Goal: Transaction & Acquisition: Book appointment/travel/reservation

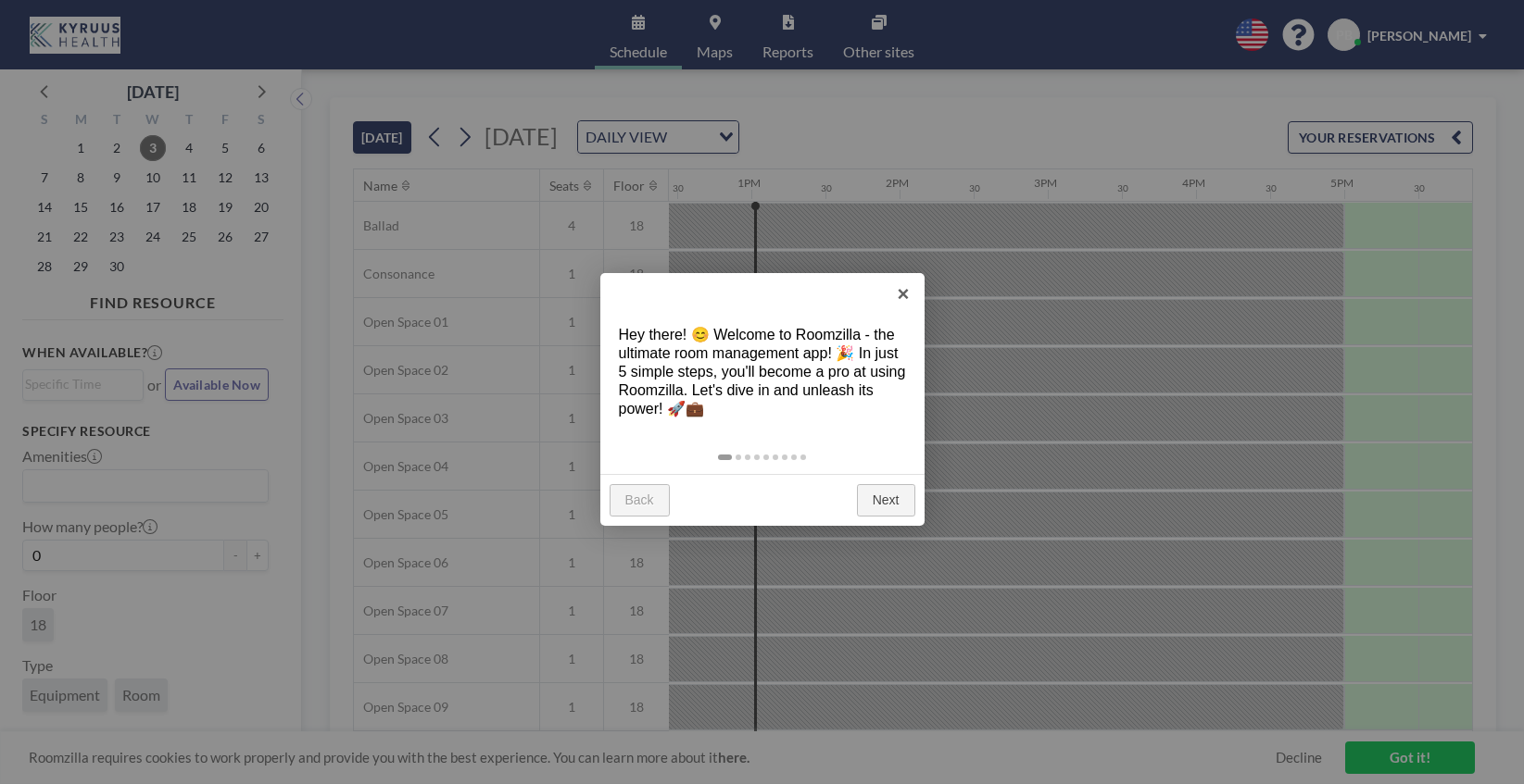
scroll to position [0, 1852]
click at [879, 514] on link "Next" at bounding box center [886, 501] width 58 height 33
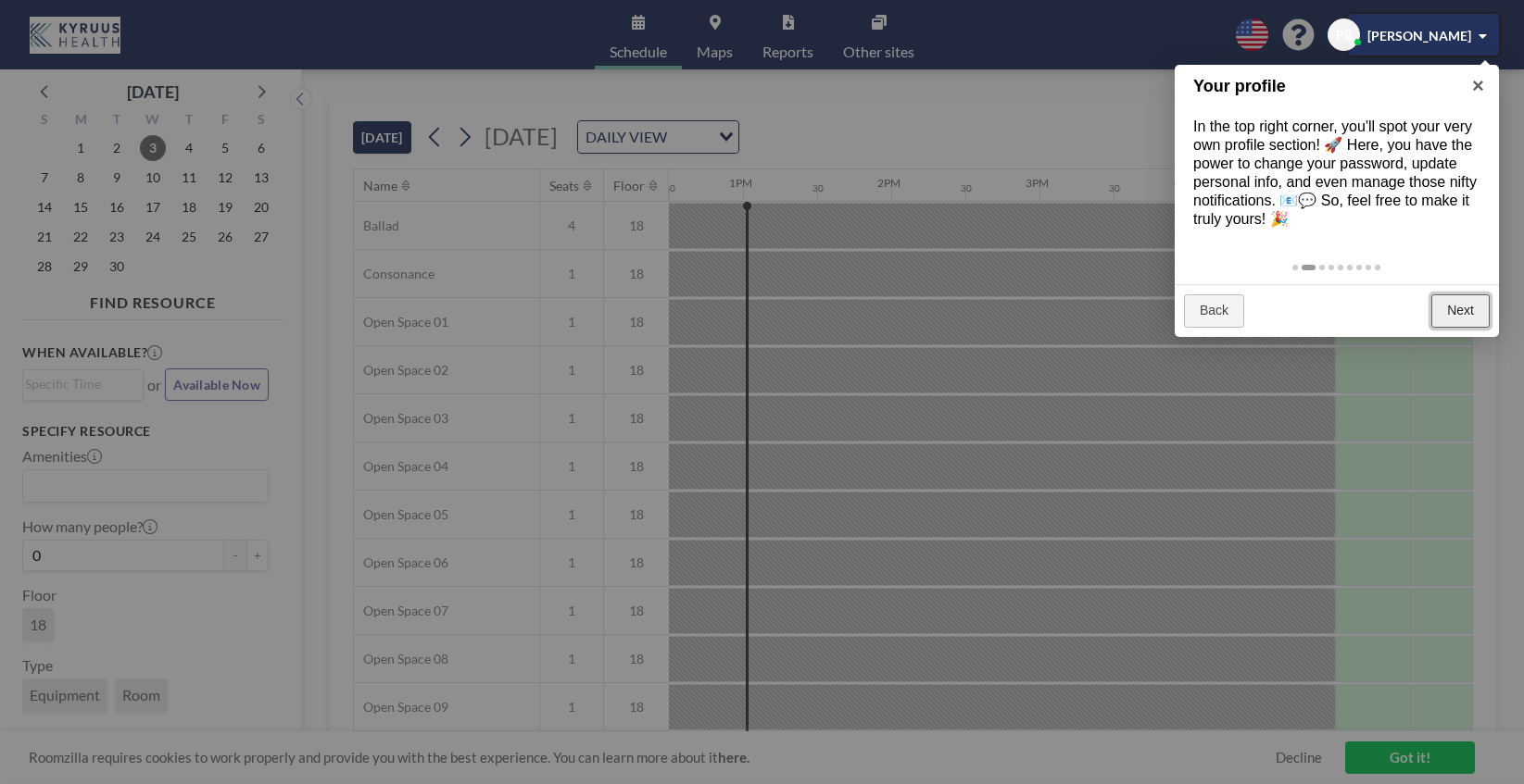
click at [1459, 309] on link "Next" at bounding box center [1460, 311] width 58 height 33
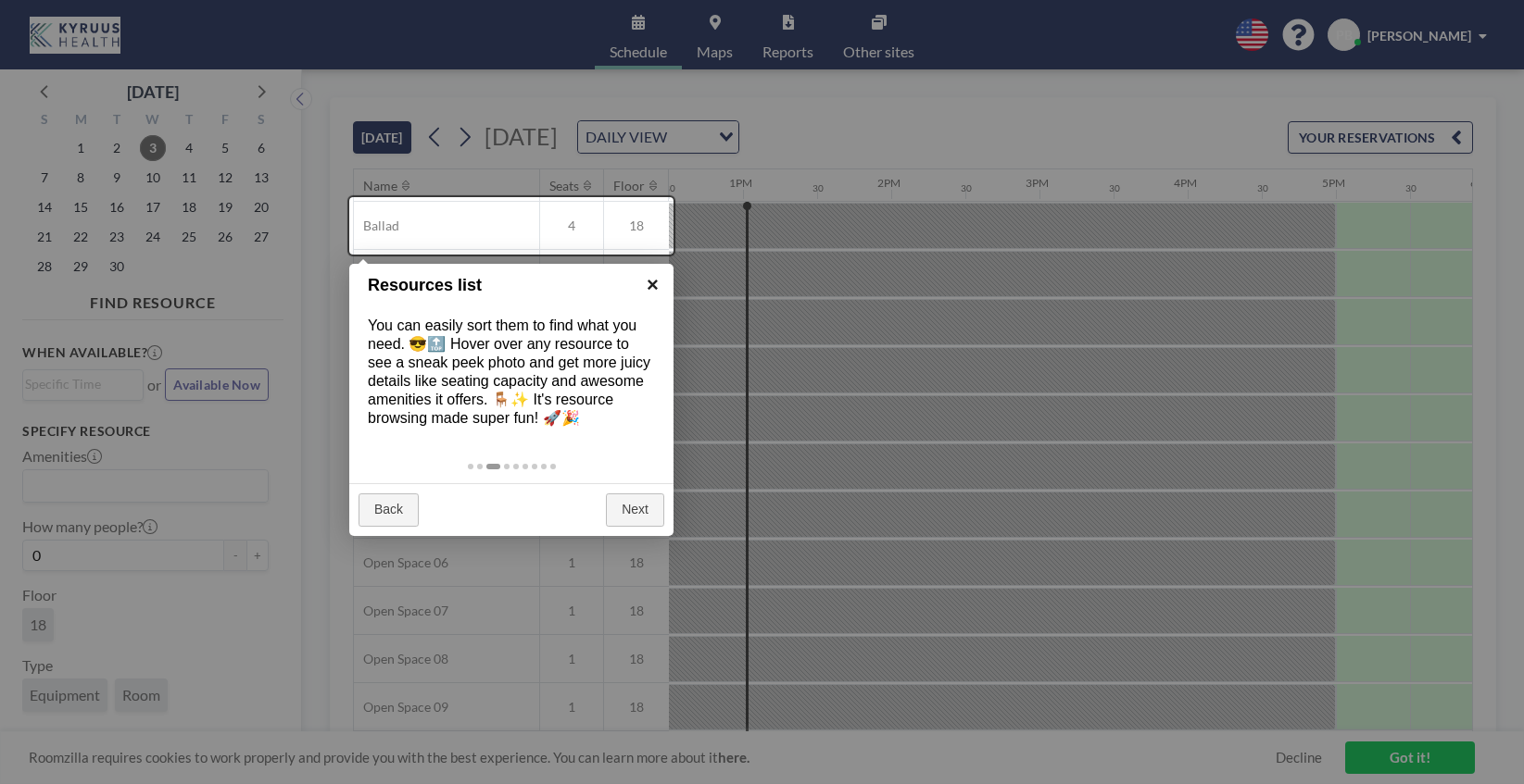
click at [648, 285] on link "×" at bounding box center [652, 284] width 42 height 42
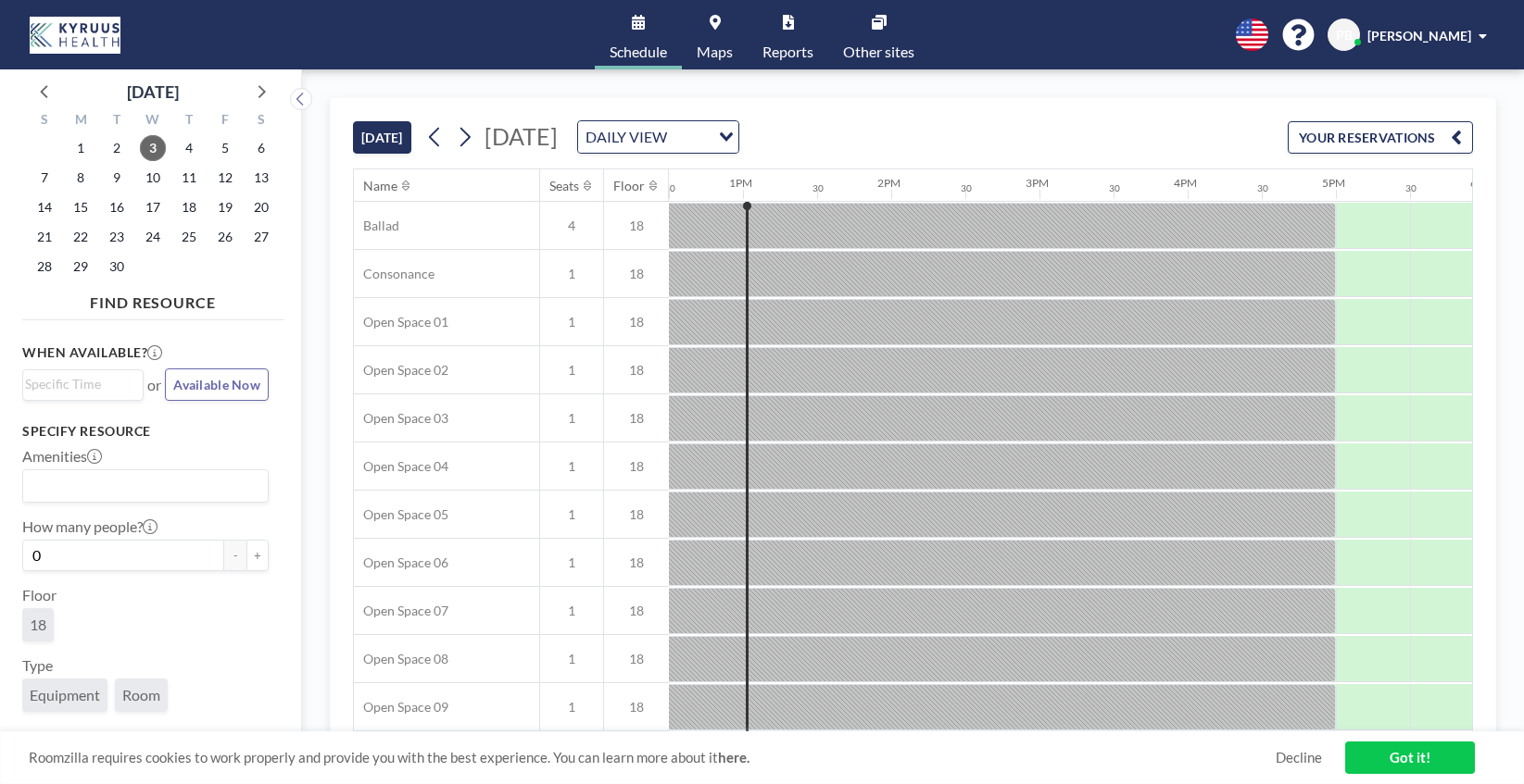
click at [1369, 754] on link "Got it!" at bounding box center [1409, 757] width 130 height 32
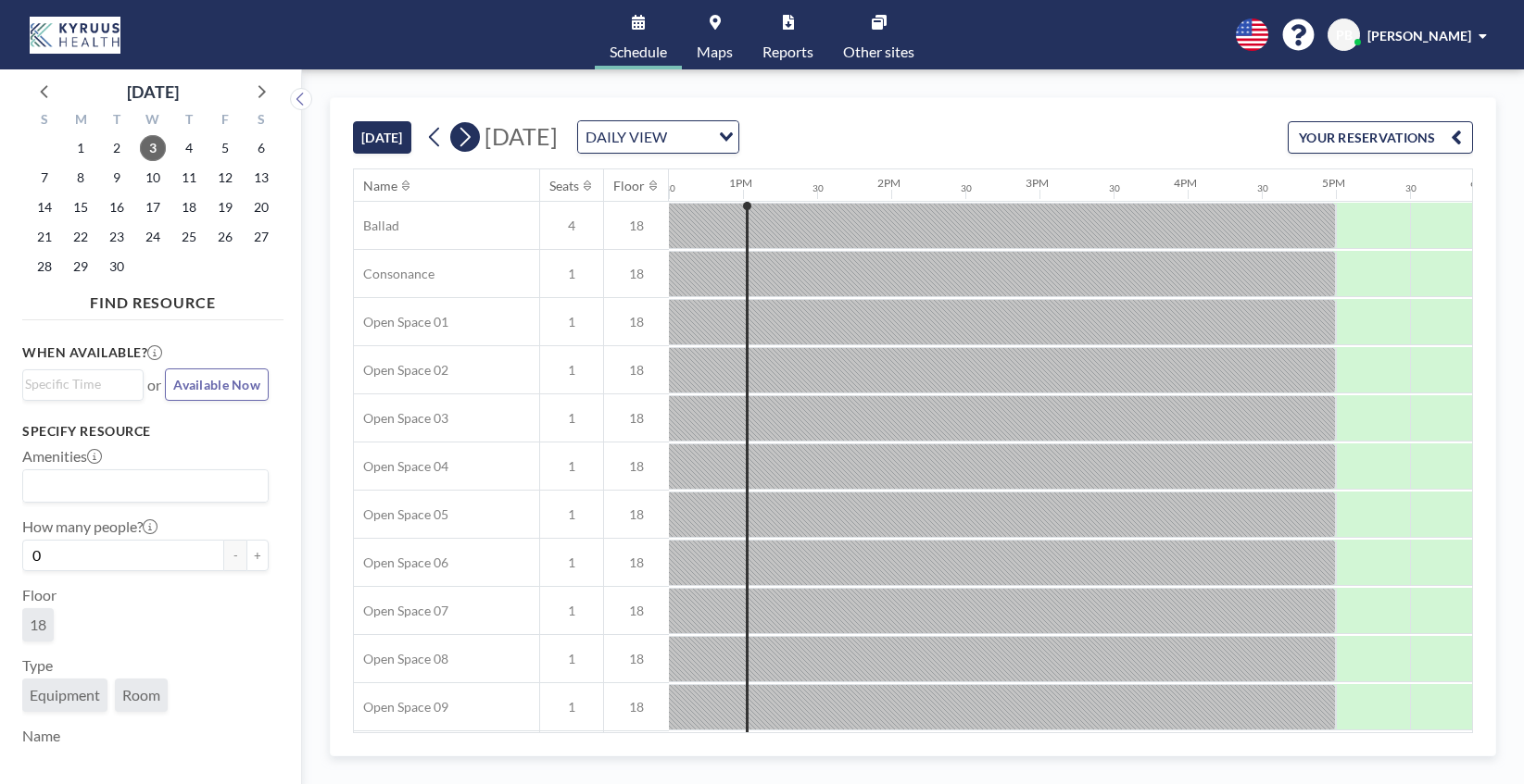
click at [470, 131] on icon at bounding box center [465, 136] width 18 height 28
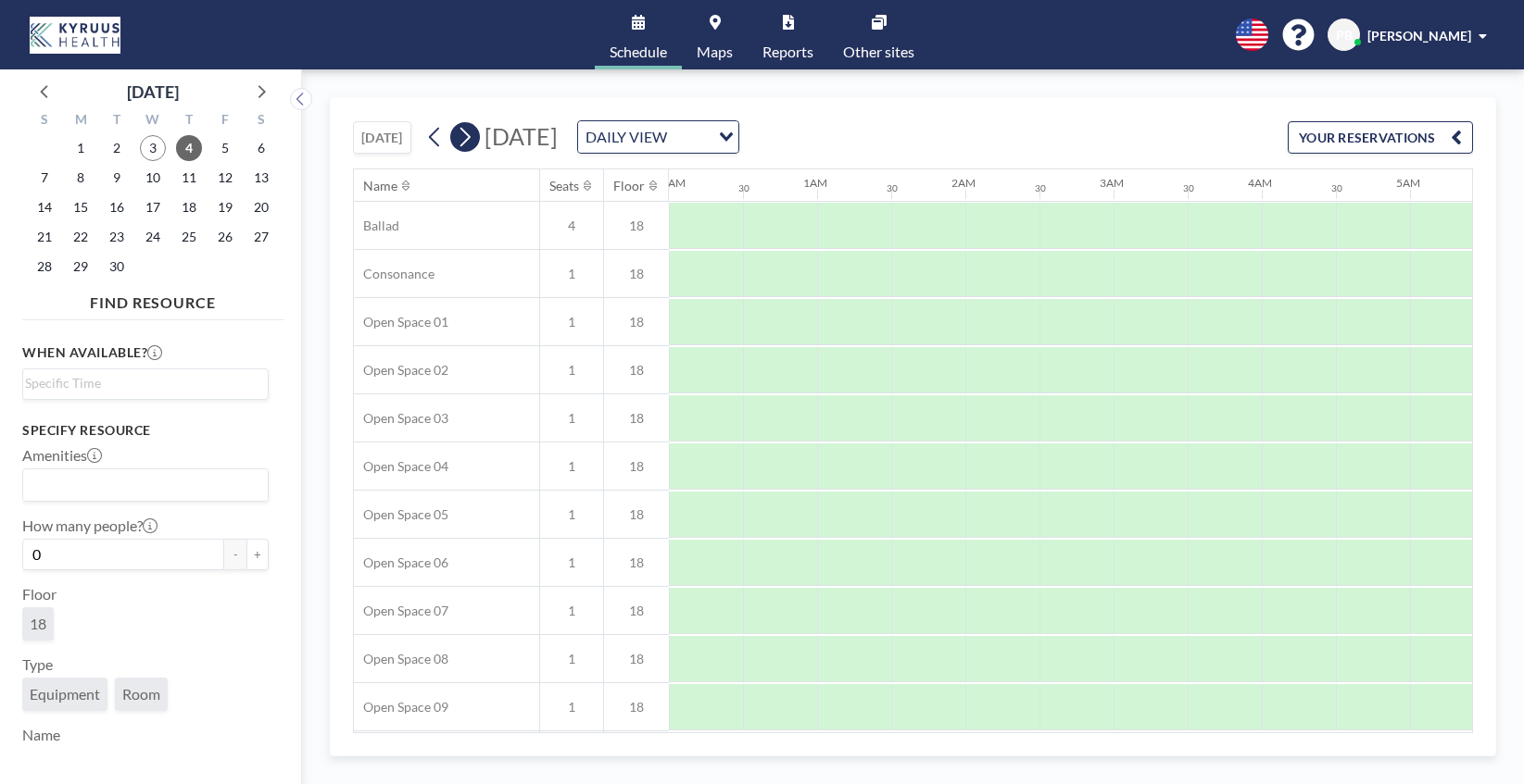
scroll to position [0, 377]
click at [470, 137] on icon at bounding box center [465, 136] width 18 height 28
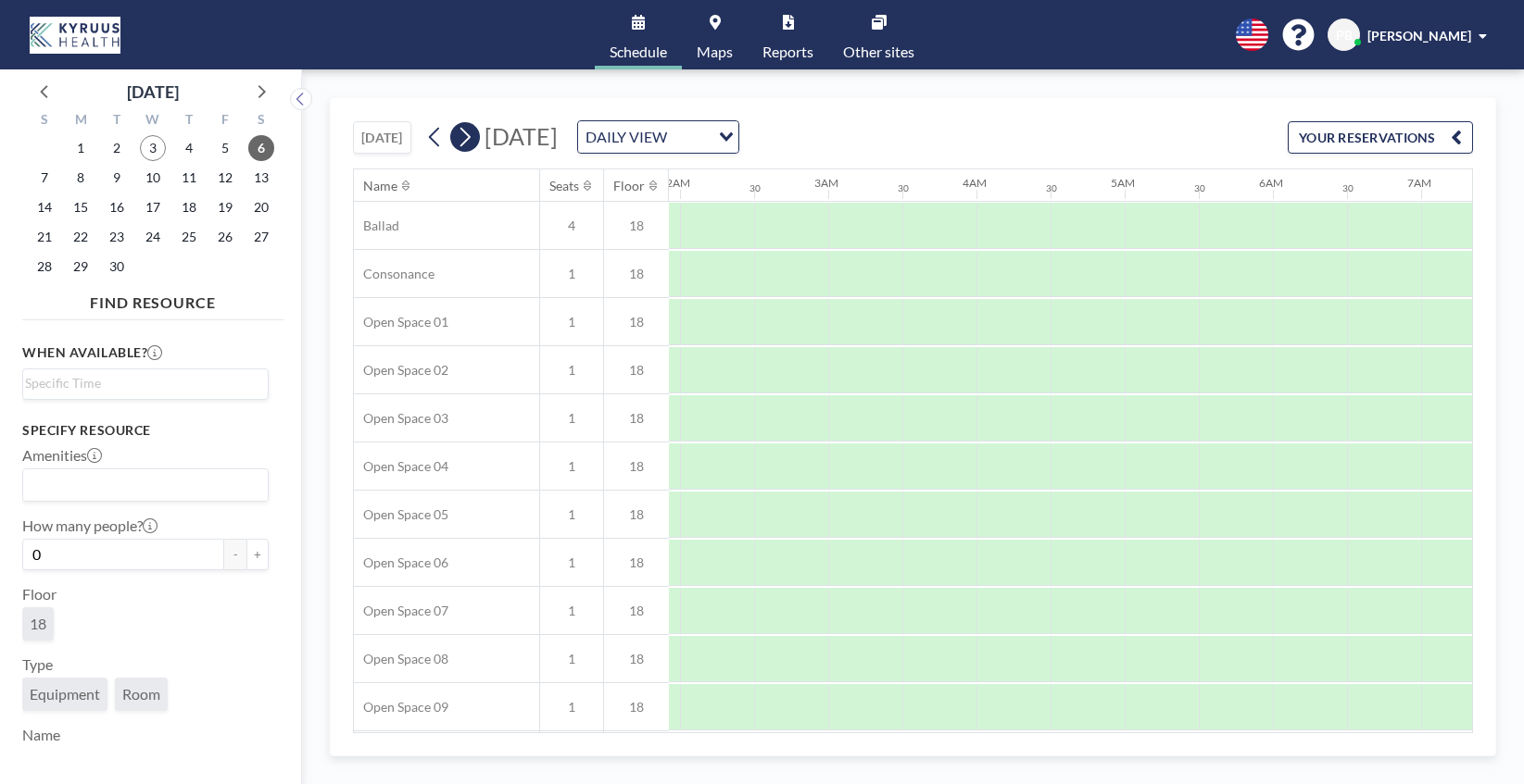
click at [470, 137] on icon at bounding box center [465, 136] width 18 height 28
click at [1461, 138] on icon "button" at bounding box center [1455, 136] width 11 height 22
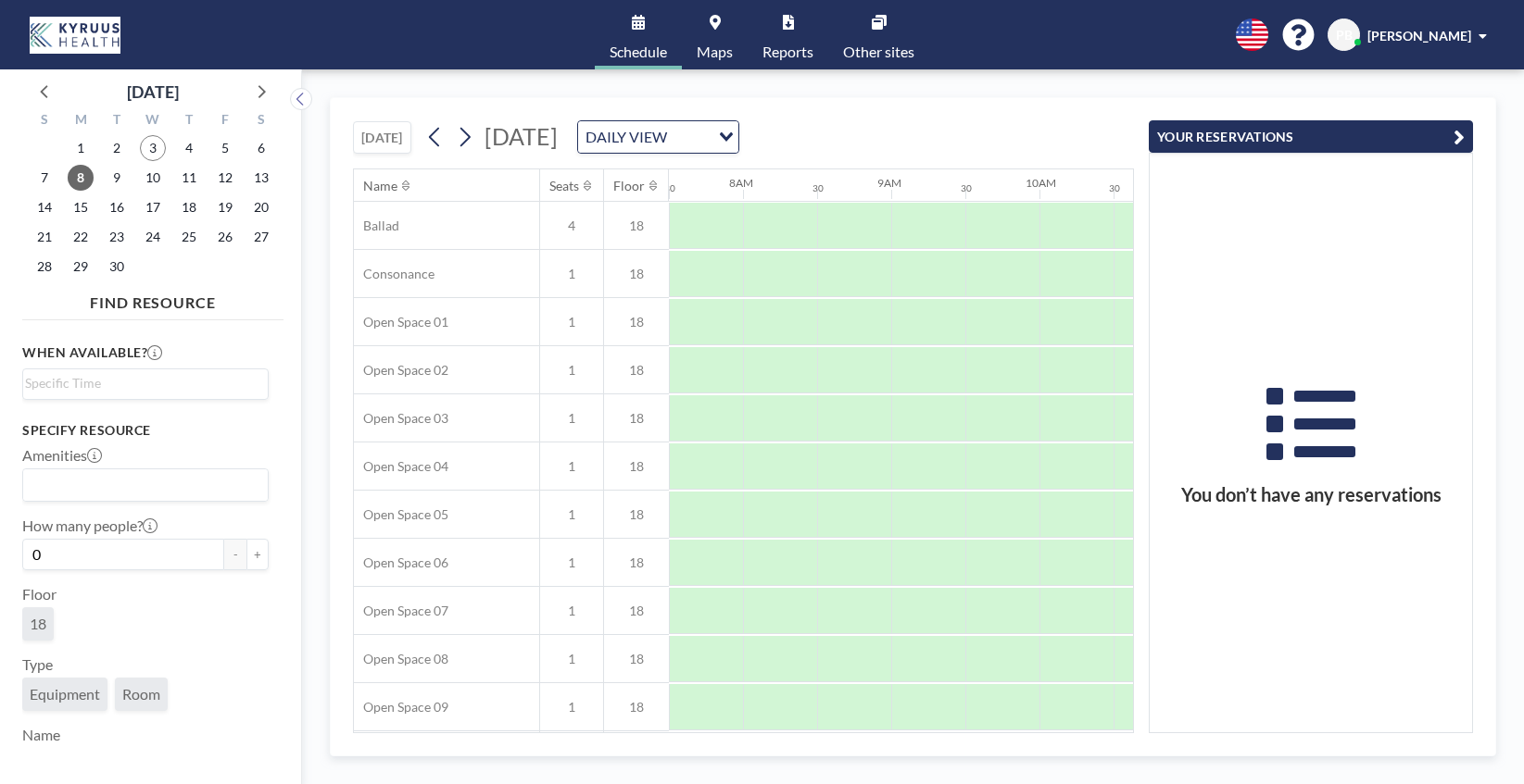
click at [1455, 136] on icon "button" at bounding box center [1458, 136] width 11 height 22
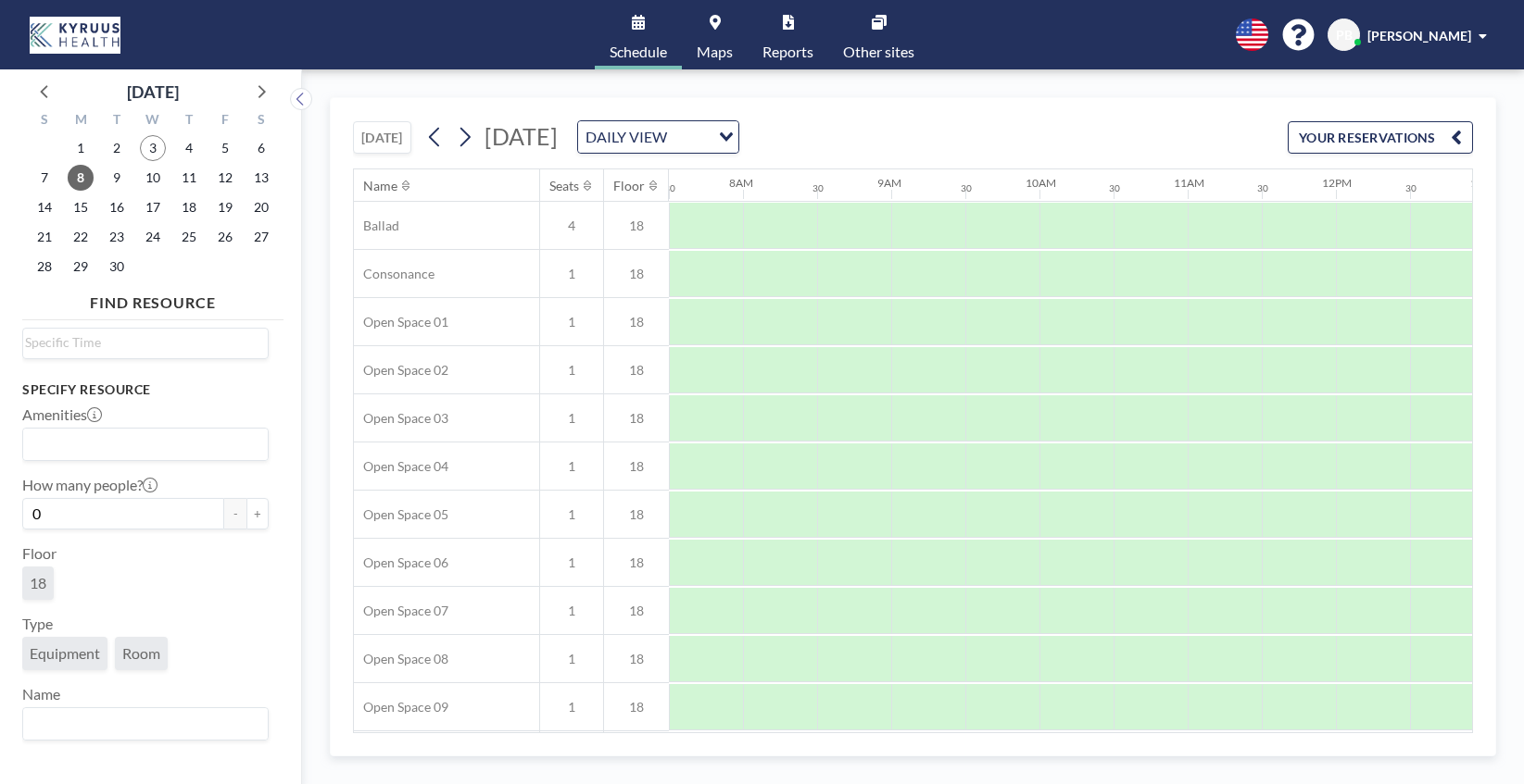
scroll to position [0, 0]
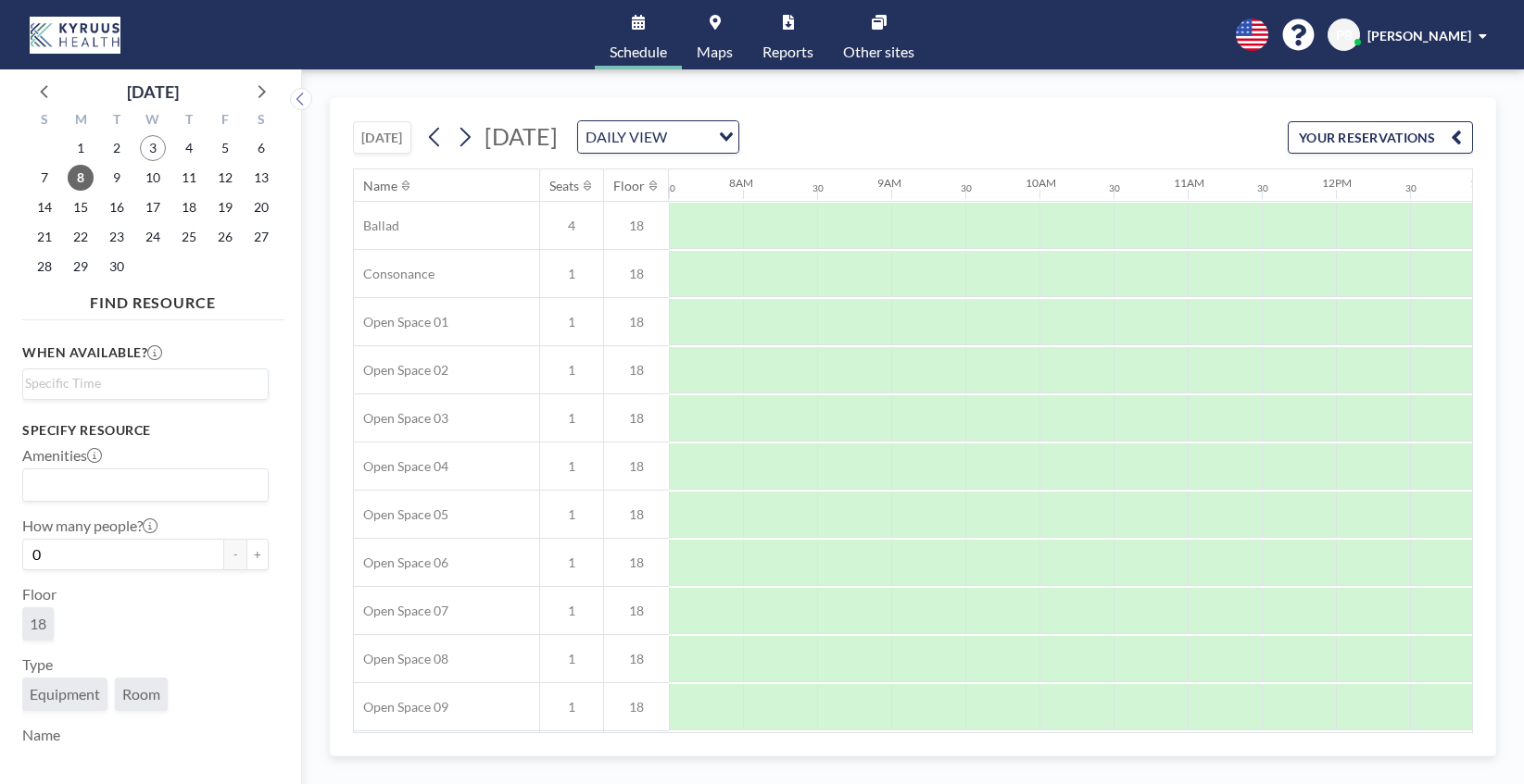
click at [1473, 34] on div "[PERSON_NAME]" at bounding box center [1427, 35] width 120 height 19
click at [1176, 95] on div "[DATE] [DATE] DAILY VIEW Loading... YOUR RESERVATIONS Name Seats Floor 12AM 30 …" at bounding box center [913, 427] width 1222 height 715
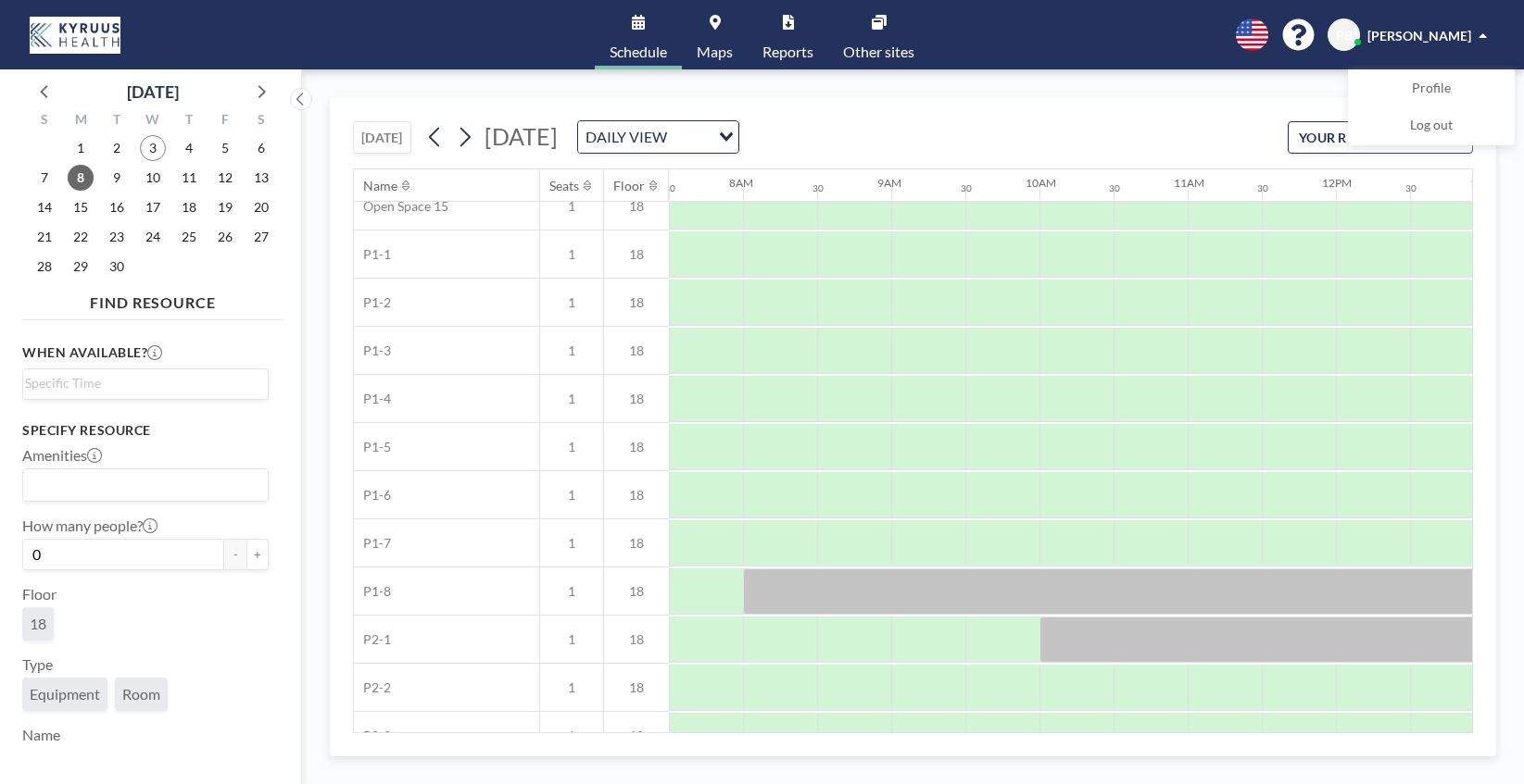
scroll to position [817, 1112]
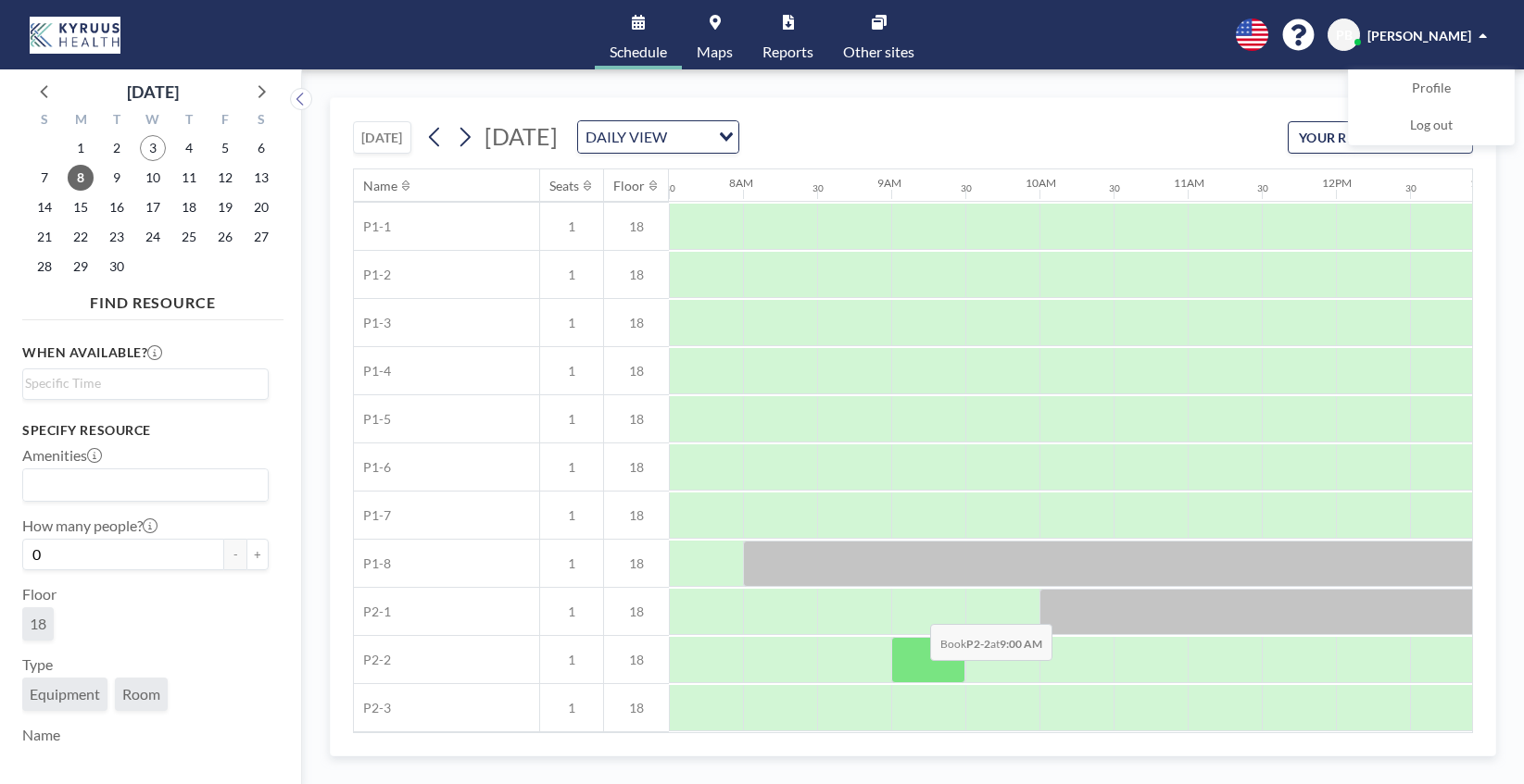
click at [915, 674] on div at bounding box center [928, 660] width 74 height 47
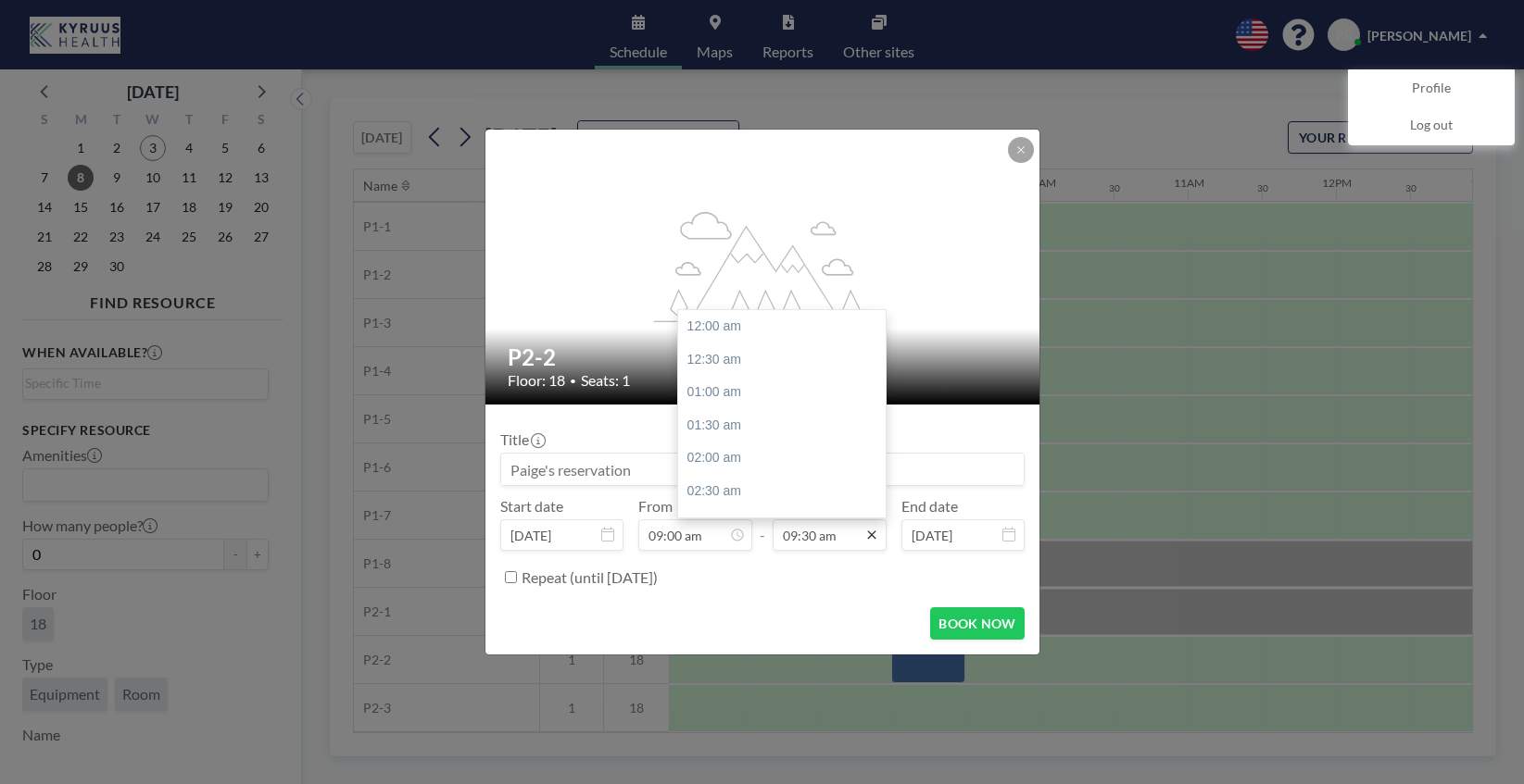
scroll to position [626, 0]
click at [836, 538] on input "09:30 am" at bounding box center [829, 535] width 114 height 31
click at [762, 428] on div "05:00 pm" at bounding box center [781, 429] width 208 height 33
type input "05:00 pm"
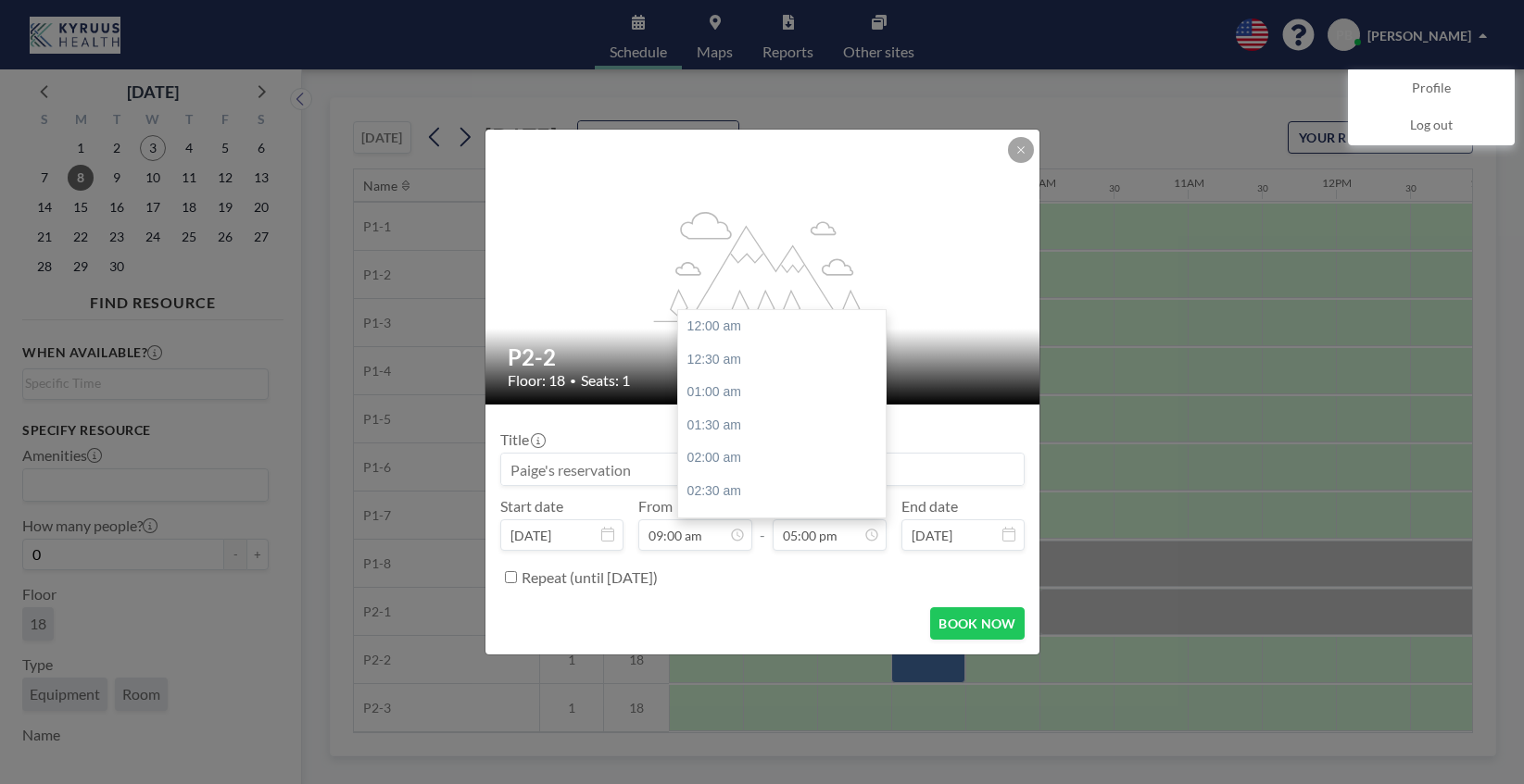
scroll to position [1120, 0]
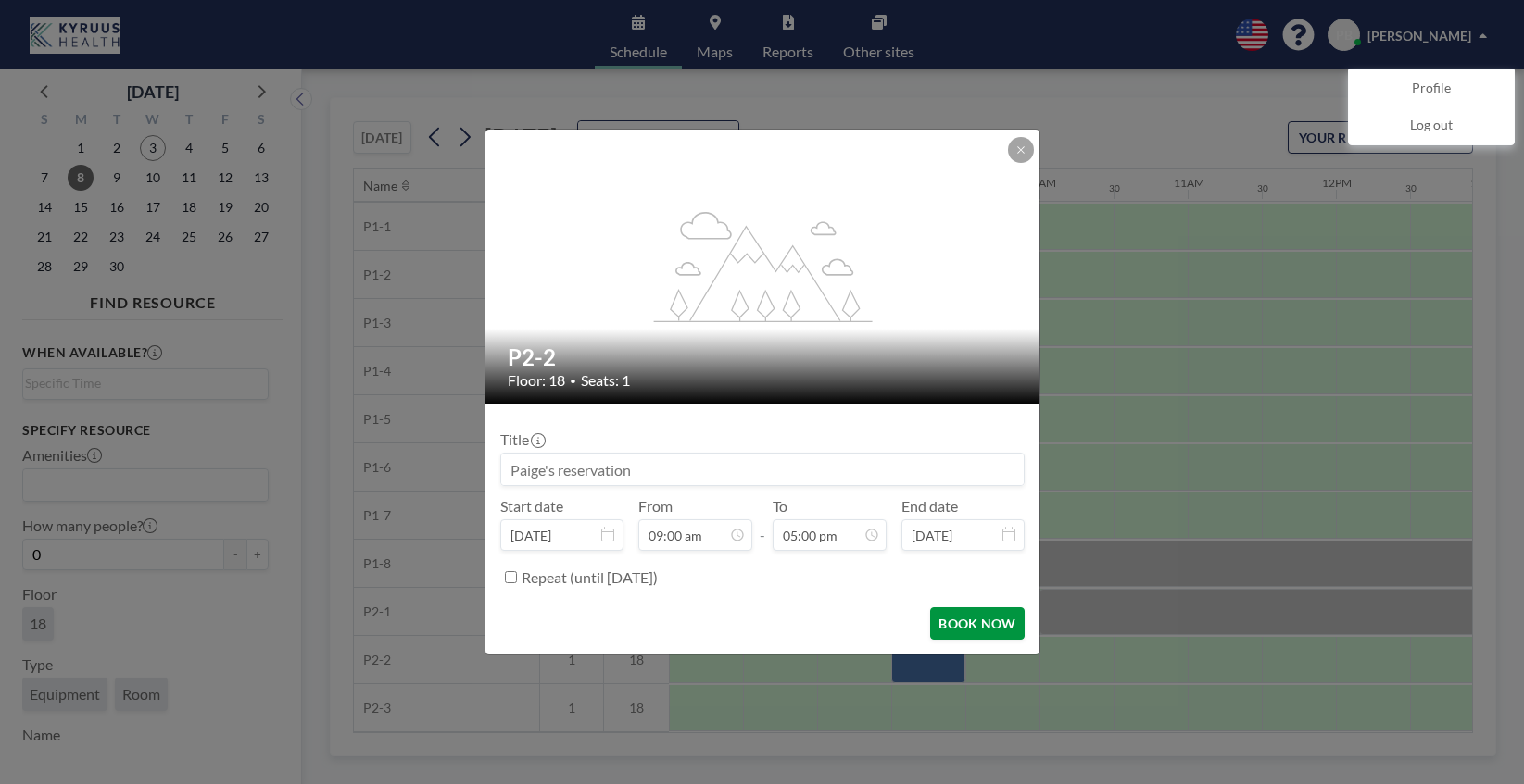
click at [979, 623] on button "BOOK NOW" at bounding box center [976, 623] width 94 height 32
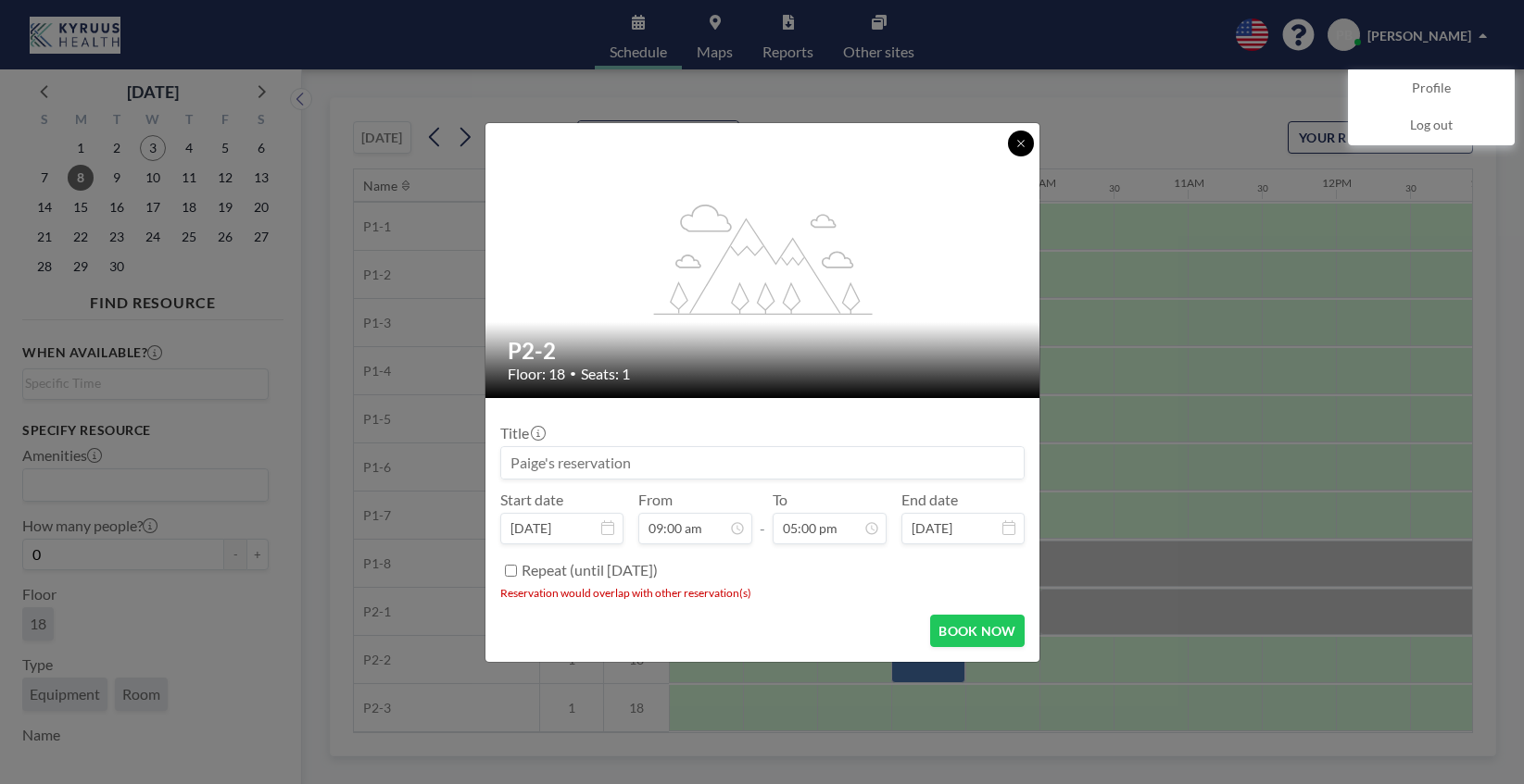
click at [1027, 145] on button at bounding box center [1020, 143] width 26 height 26
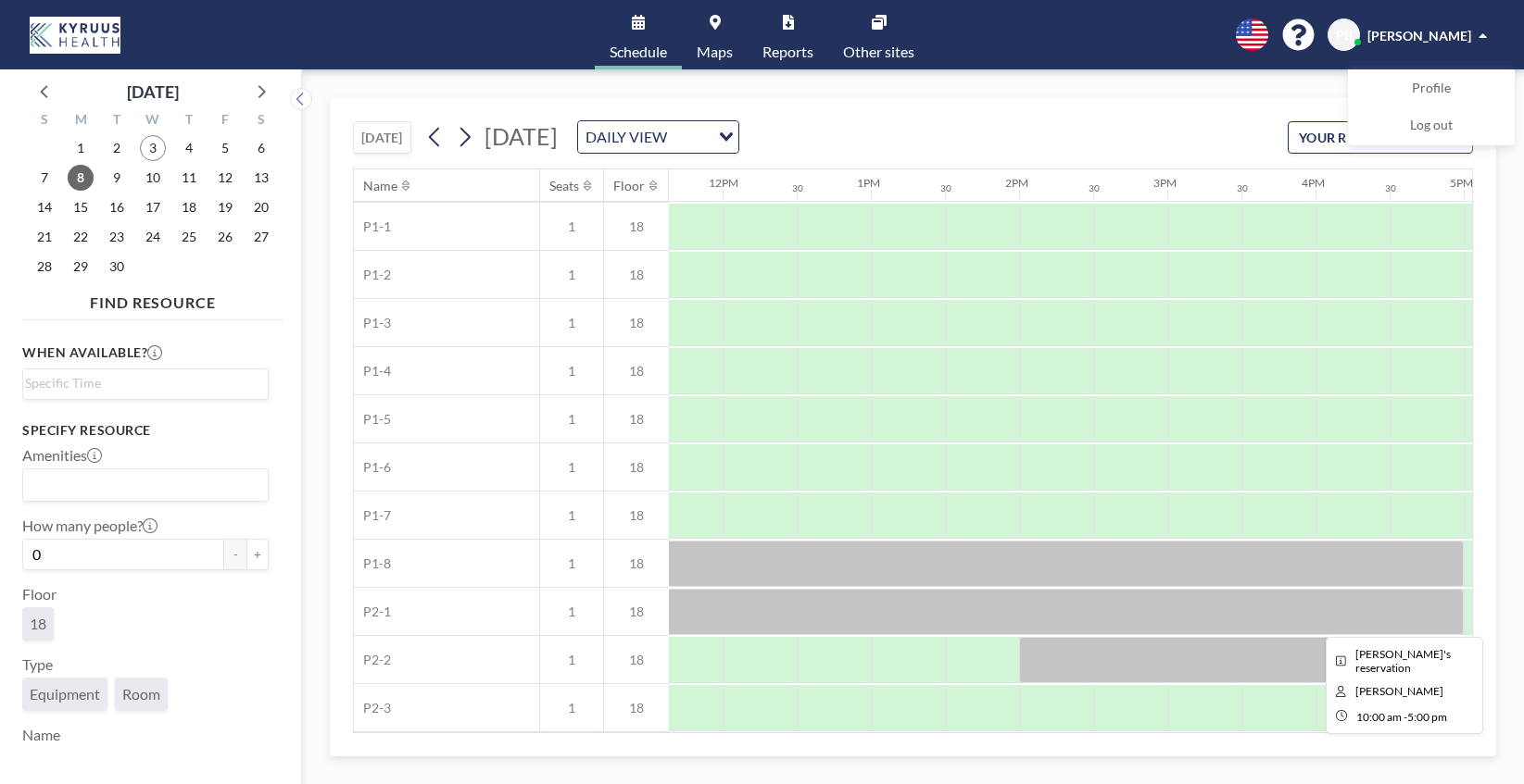
scroll to position [817, 1761]
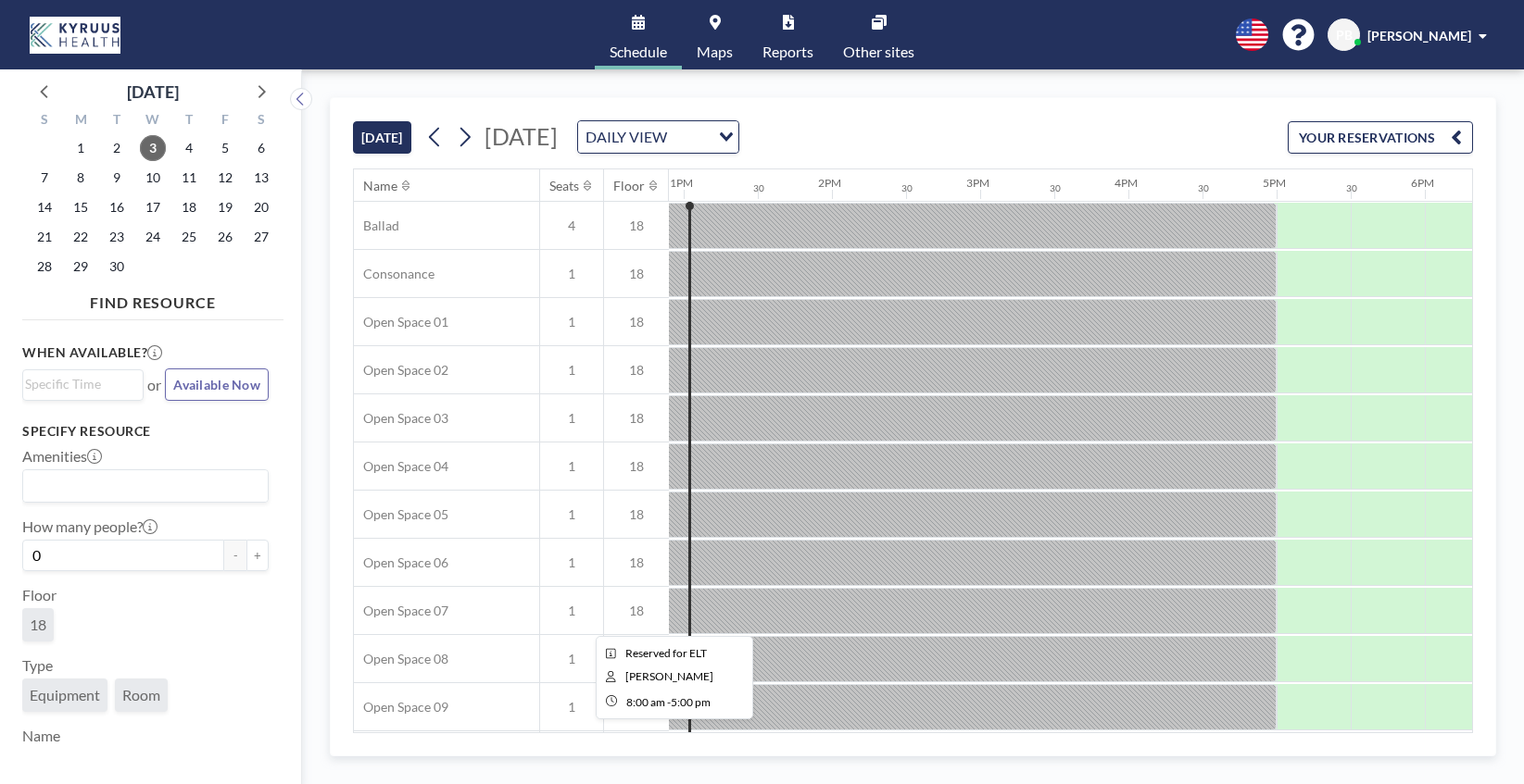
scroll to position [0, 1905]
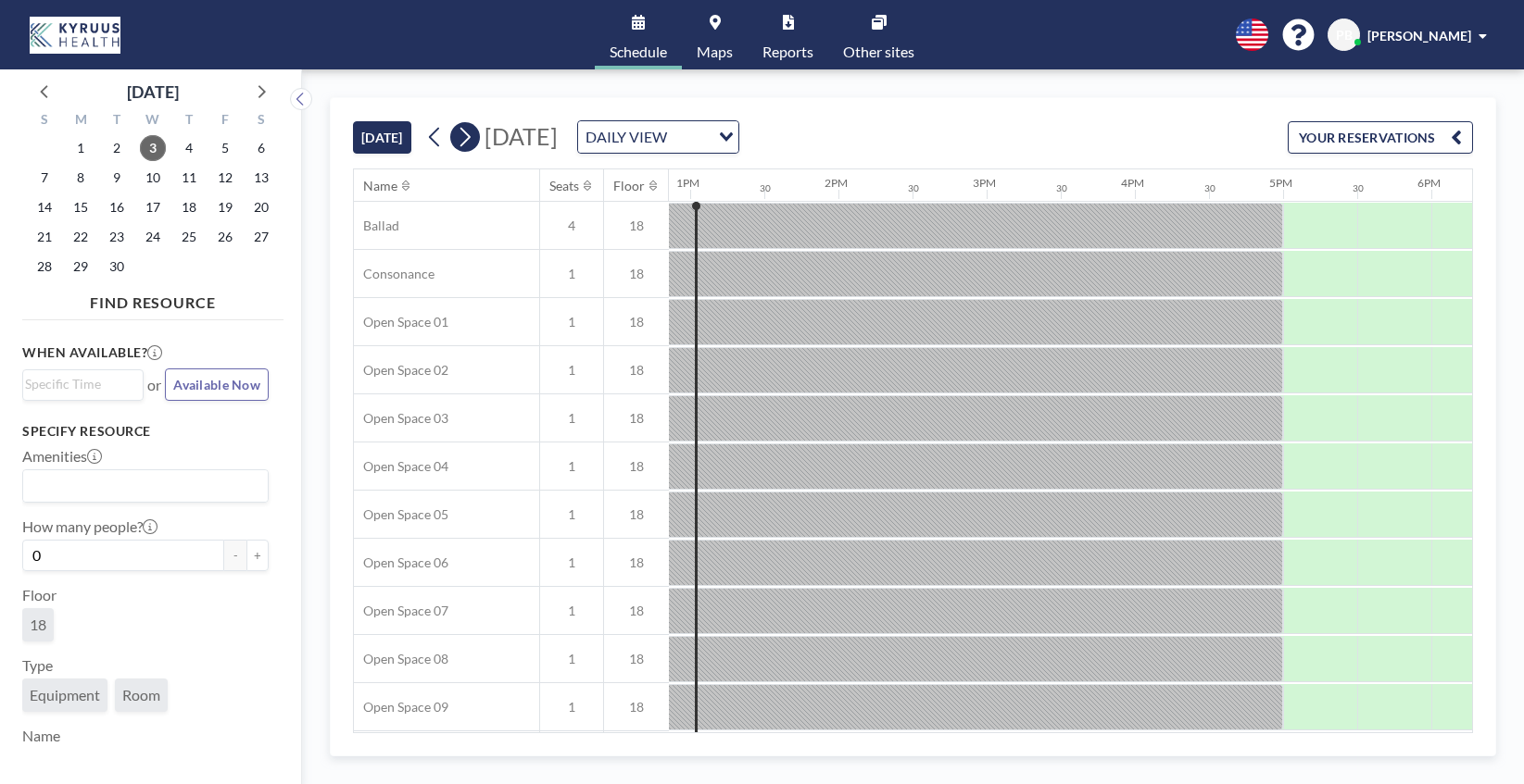
click at [456, 138] on button at bounding box center [465, 136] width 29 height 29
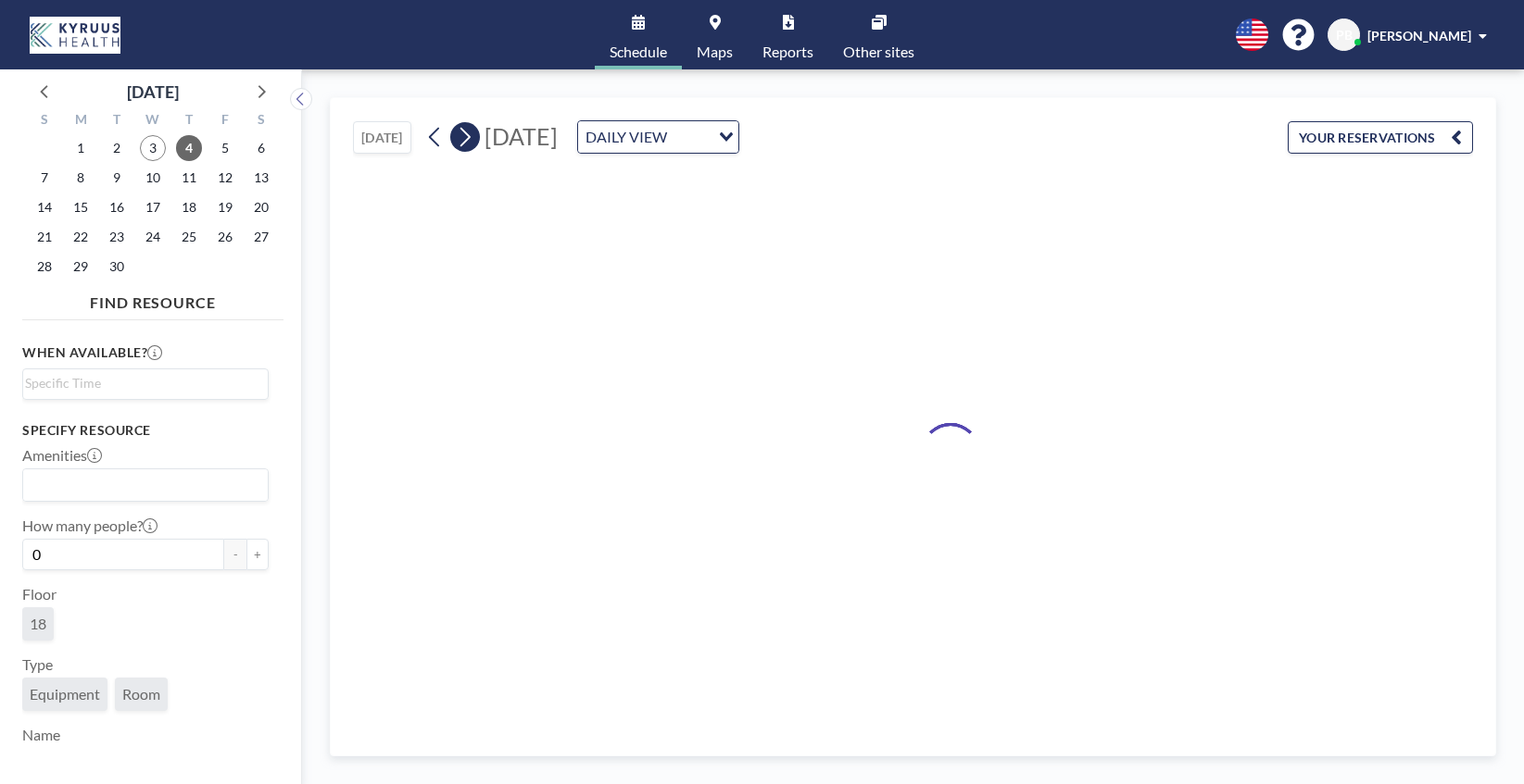
click at [456, 138] on button at bounding box center [465, 136] width 29 height 29
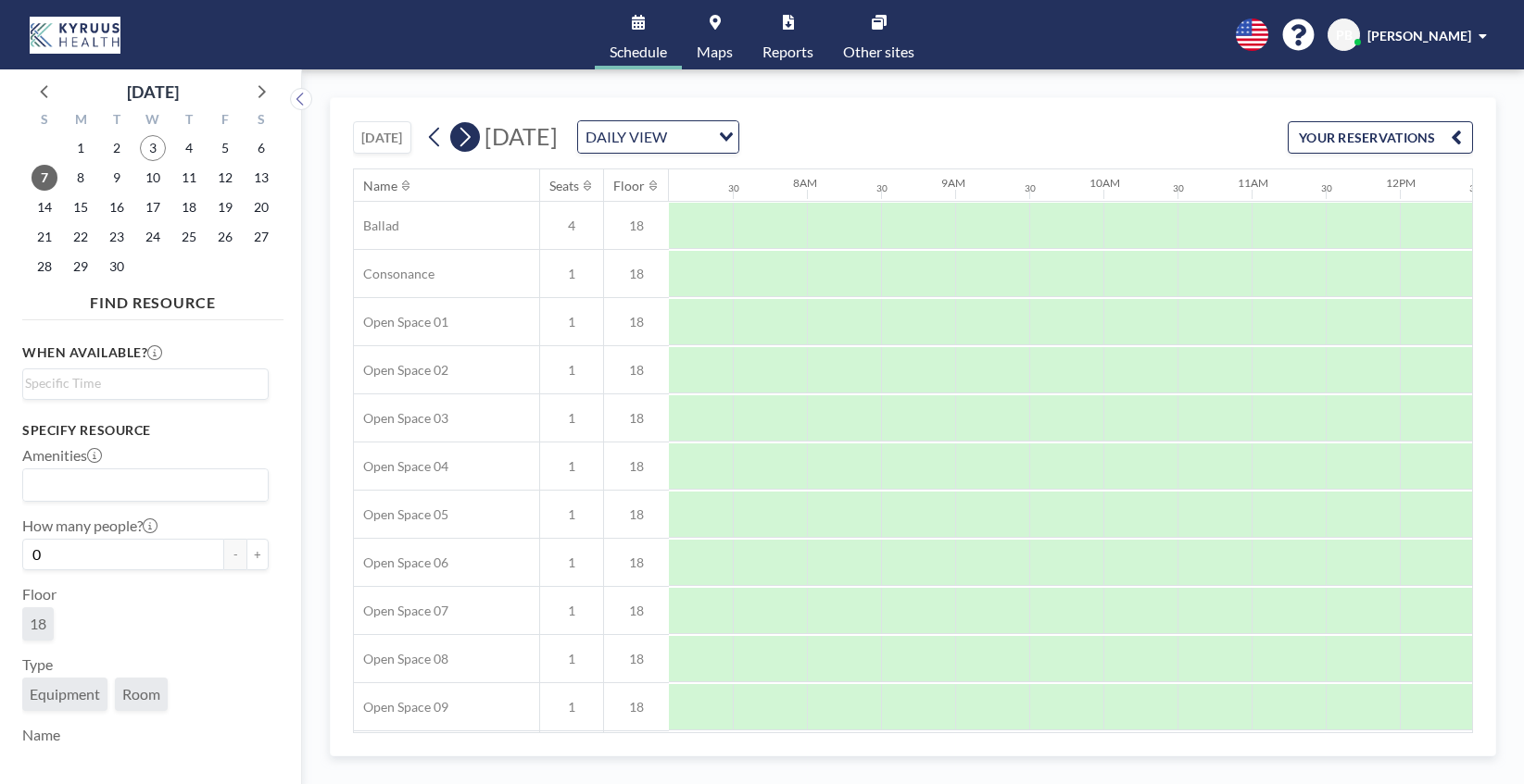
click at [456, 138] on button at bounding box center [465, 136] width 29 height 29
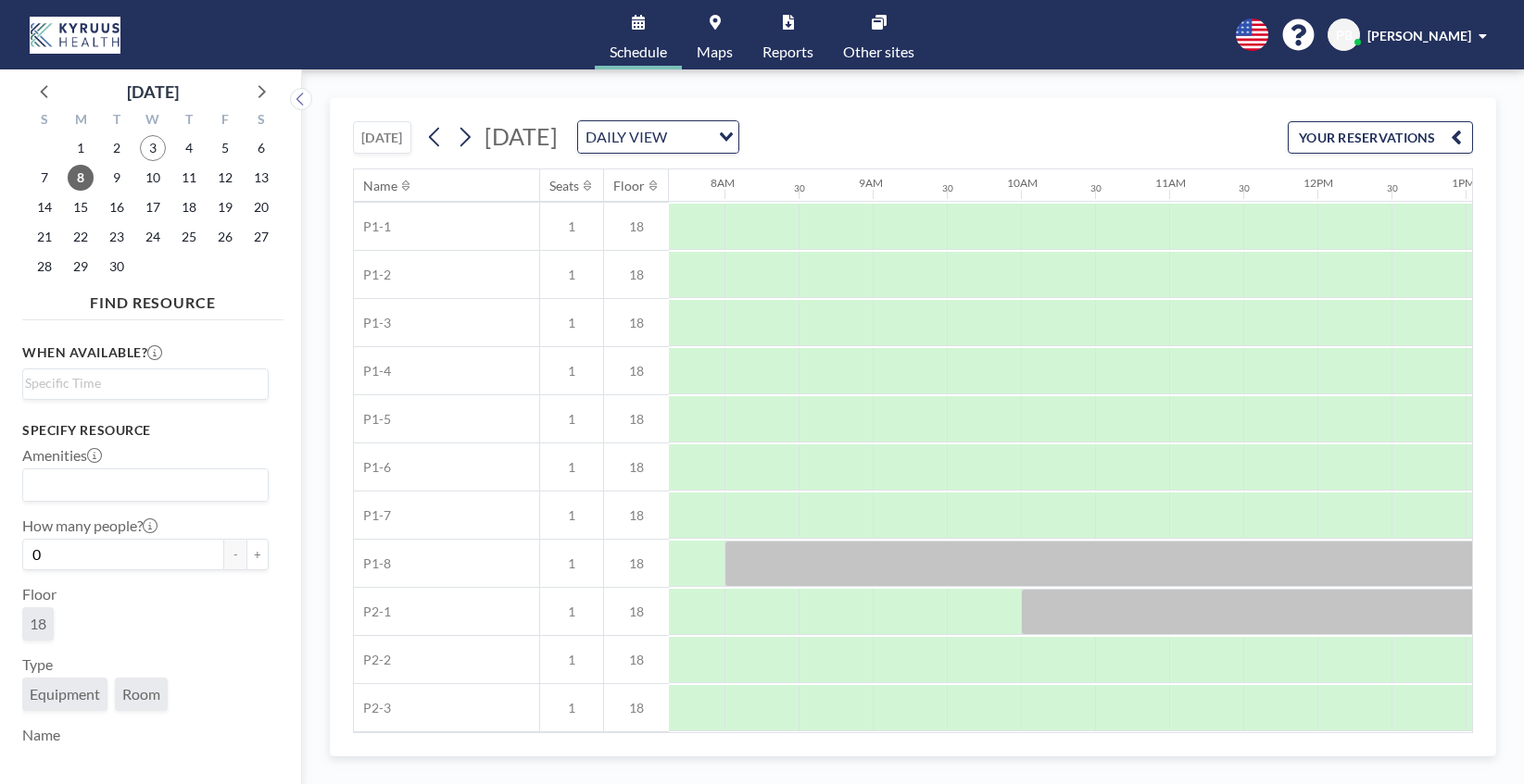
scroll to position [817, 1128]
click at [907, 702] on div at bounding box center [911, 708] width 74 height 47
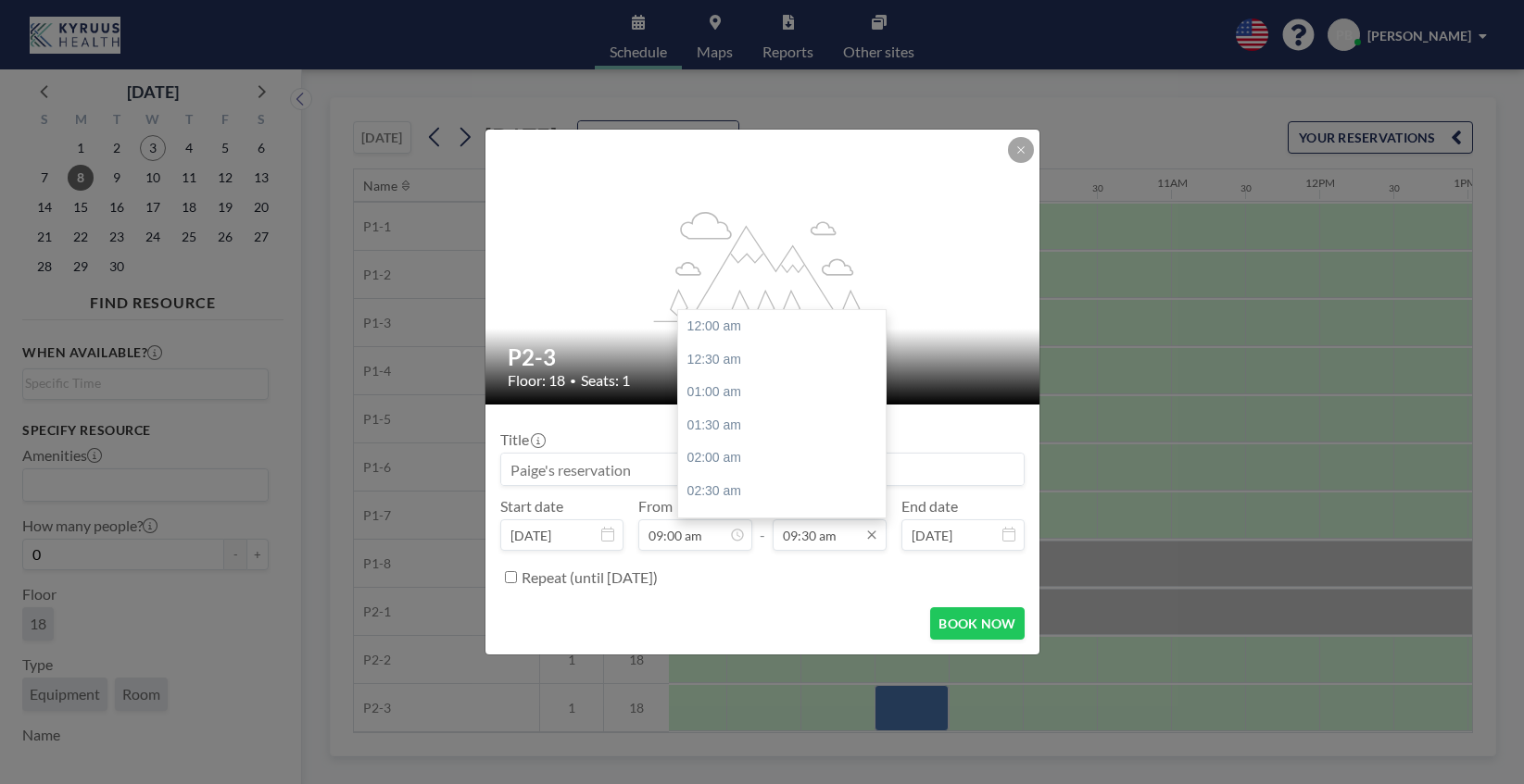
click at [823, 529] on input "09:30 am" at bounding box center [829, 535] width 114 height 31
click at [733, 501] on div "05:00 pm" at bounding box center [781, 500] width 208 height 33
type input "05:00 pm"
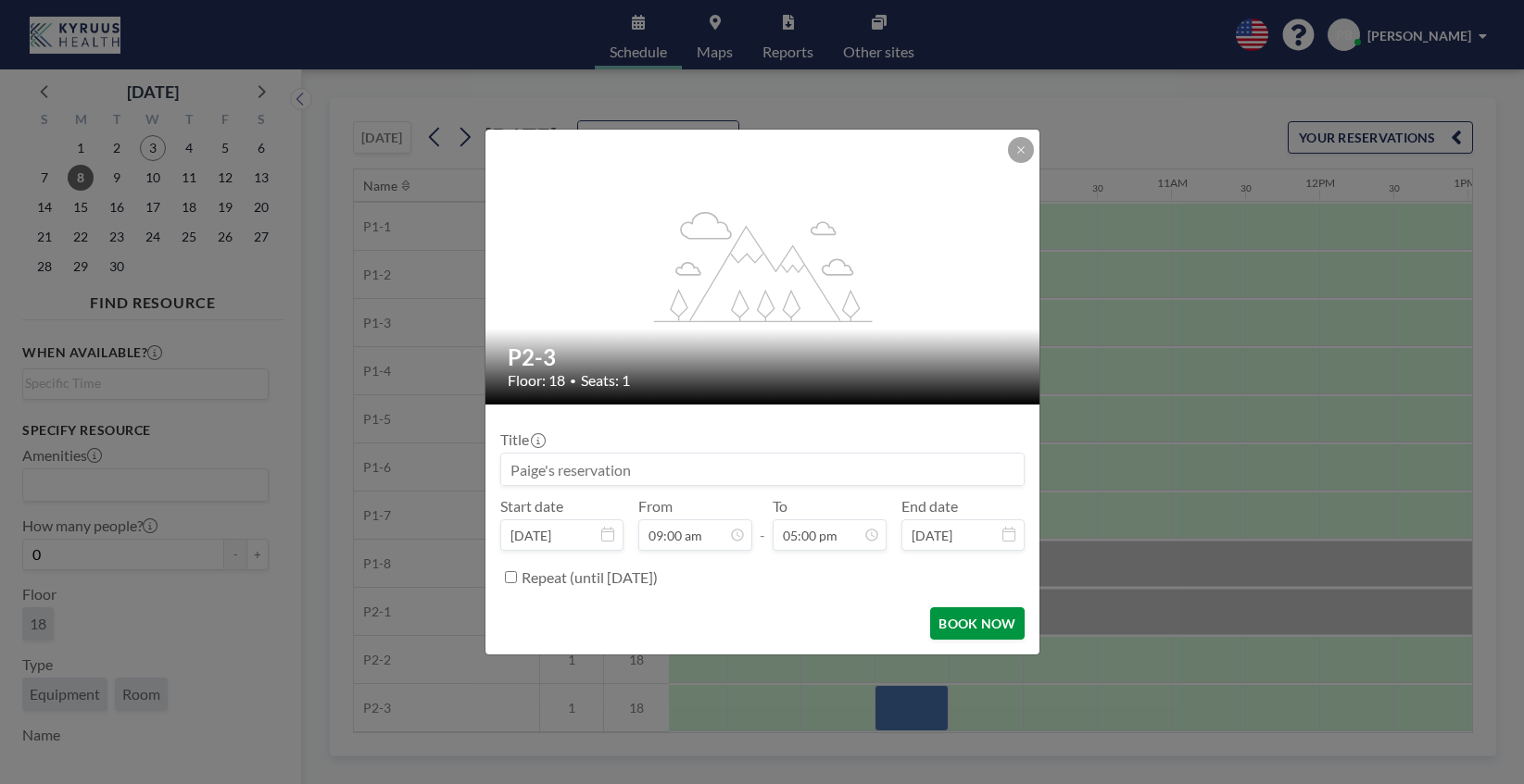
scroll to position [1120, 0]
click at [975, 615] on button "BOOK NOW" at bounding box center [976, 623] width 94 height 32
